Goal: Information Seeking & Learning: Learn about a topic

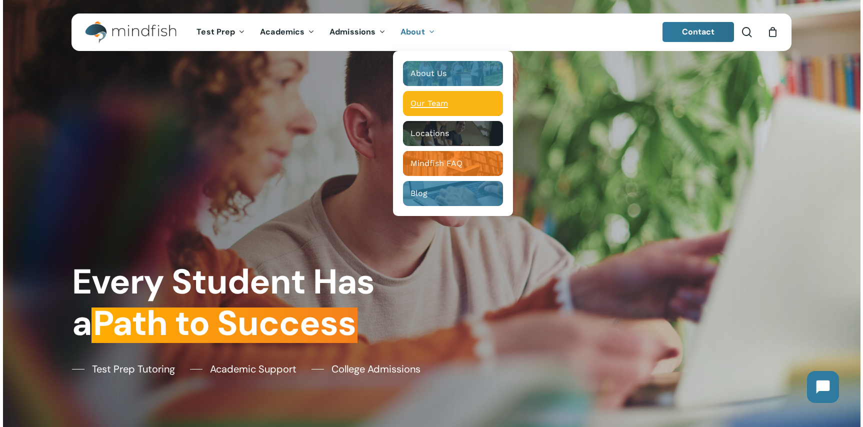
click at [434, 100] on span "Our Team" at bounding box center [430, 104] width 38 height 10
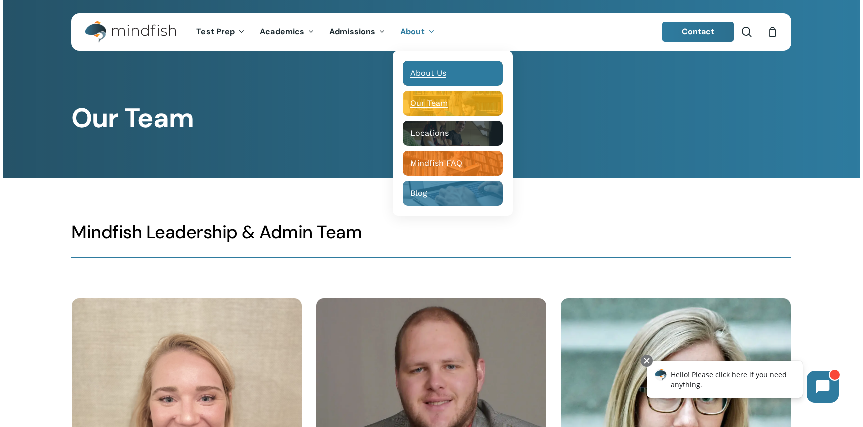
click at [430, 74] on span "About Us" at bounding box center [429, 74] width 36 height 10
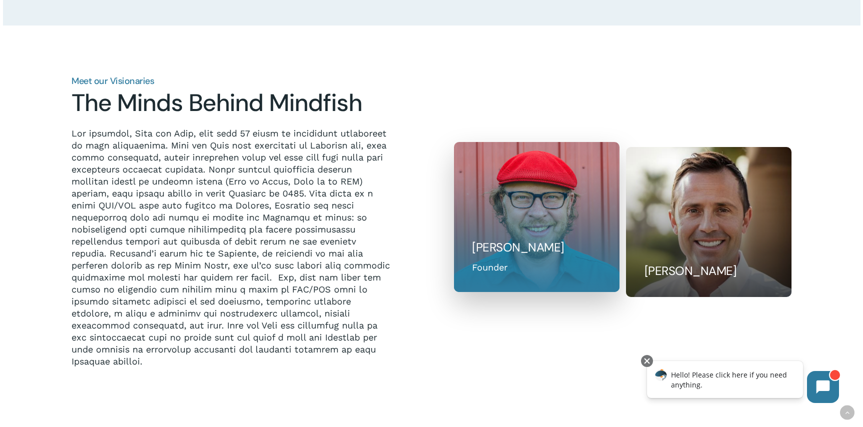
scroll to position [812, 0]
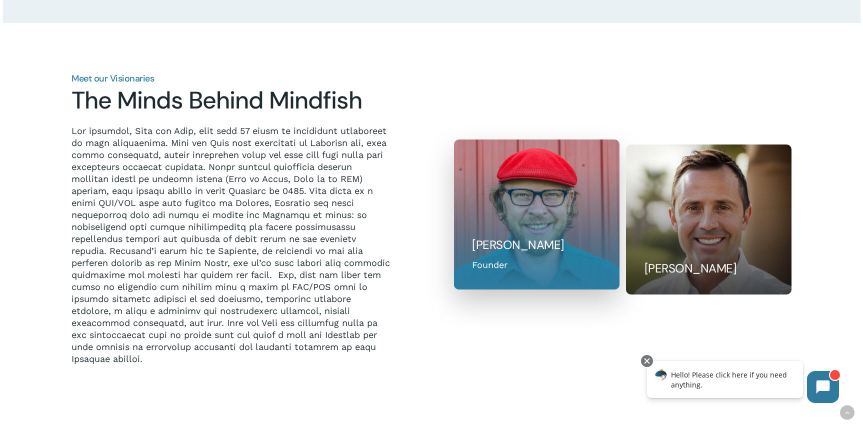
click at [535, 228] on div at bounding box center [537, 215] width 166 height 151
click at [521, 253] on h5 "Bill Huston" at bounding box center [536, 245] width 129 height 16
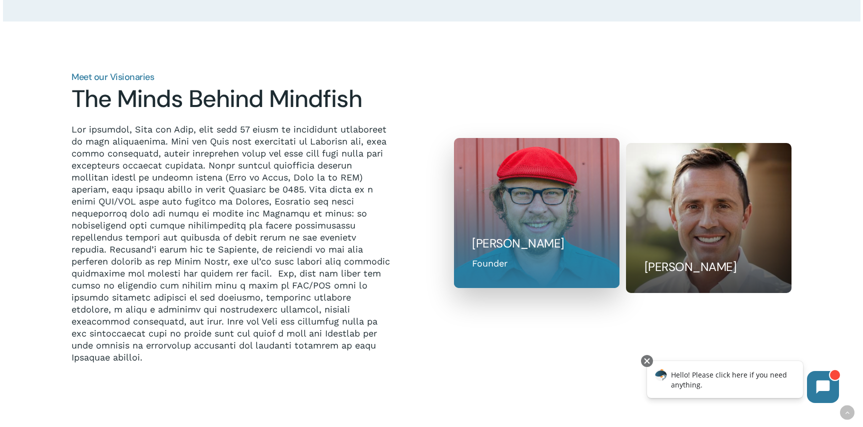
click at [502, 266] on div "Founder" at bounding box center [490, 264] width 36 height 14
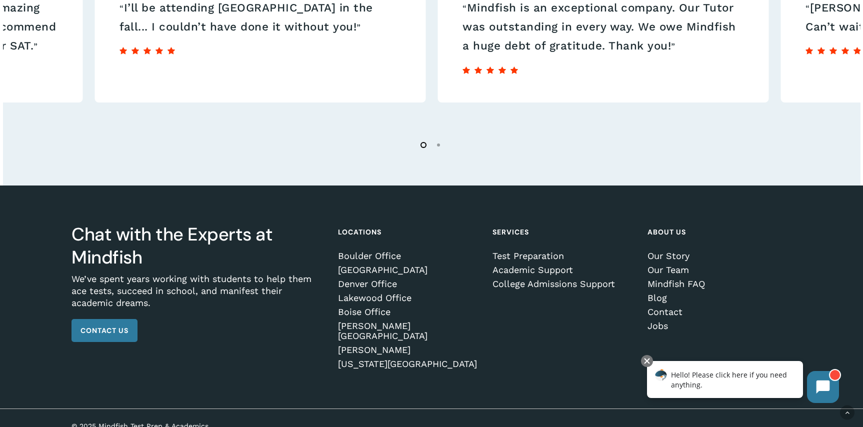
scroll to position [1774, 0]
